Goal: Obtain resource: Download file/media

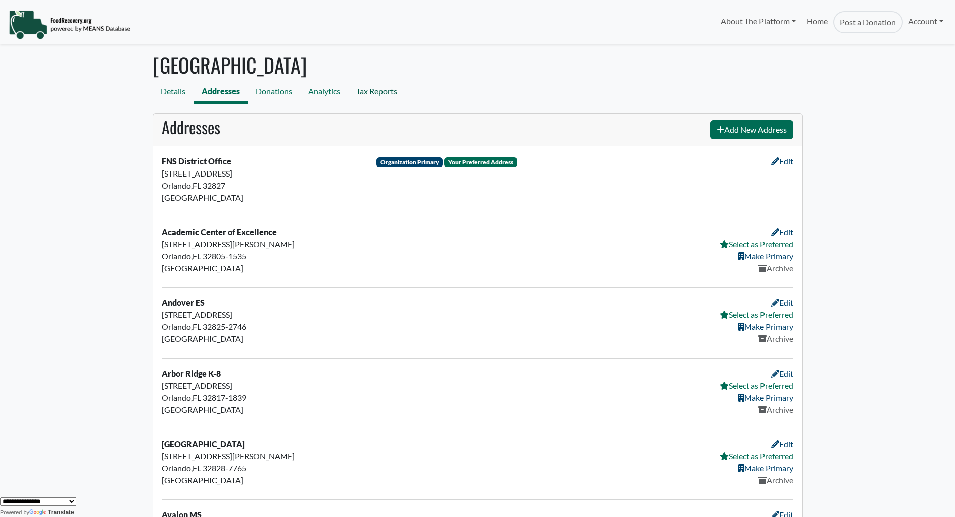
click at [374, 98] on link "Tax Reports" at bounding box center [376, 92] width 57 height 23
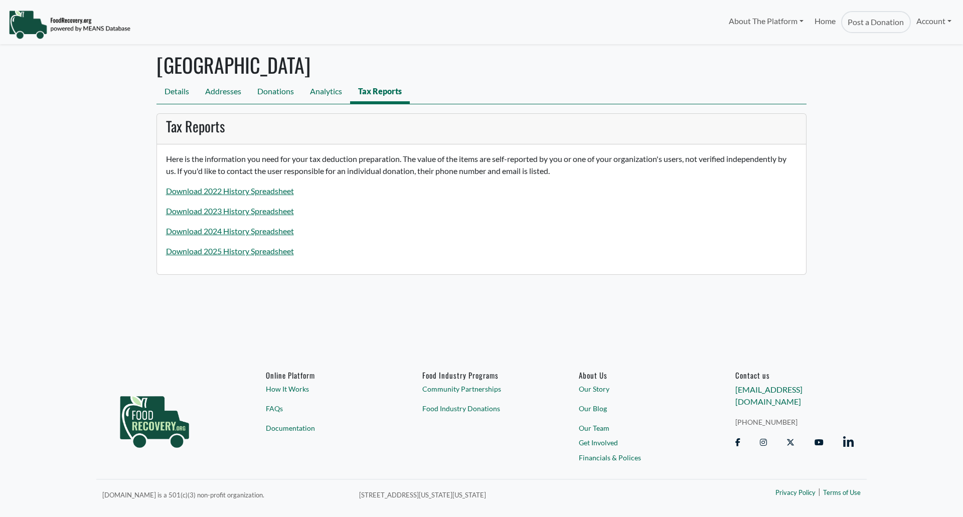
select select "Language Translate Widget"
click at [235, 249] on link "Download 2025 History Spreadsheet" at bounding box center [230, 251] width 128 height 10
click at [268, 249] on link "Download 2025 History Spreadsheet" at bounding box center [230, 251] width 128 height 10
click at [267, 251] on link "Download 2025 History Spreadsheet" at bounding box center [230, 251] width 128 height 10
